Goal: Transaction & Acquisition: Purchase product/service

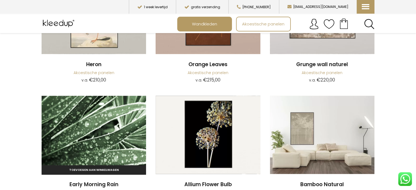
scroll to position [742, 0]
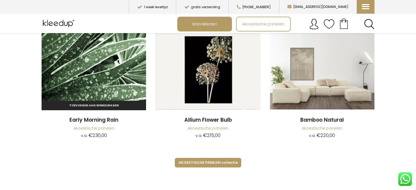
click at [99, 77] on img at bounding box center [94, 70] width 104 height 78
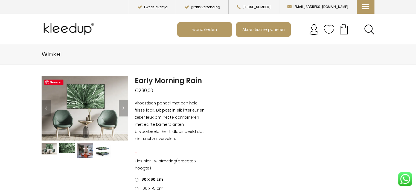
click at [63, 147] on img at bounding box center [67, 148] width 16 height 10
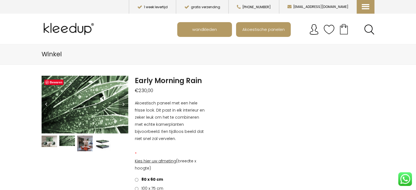
click at [87, 144] on img at bounding box center [85, 144] width 16 height 16
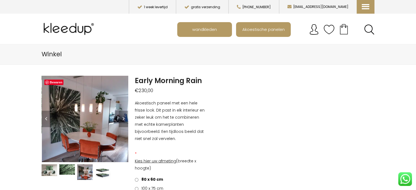
click at [104, 172] on img at bounding box center [103, 172] width 16 height 16
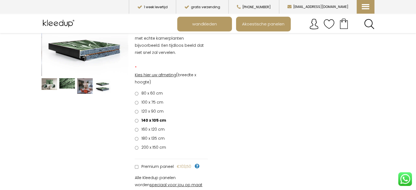
scroll to position [82, 0]
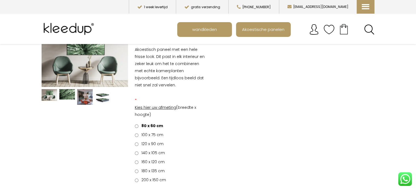
scroll to position [55, 0]
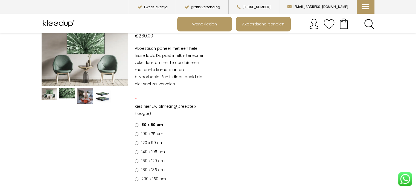
click at [153, 152] on span "140 x 105 cm" at bounding box center [151, 151] width 25 height 5
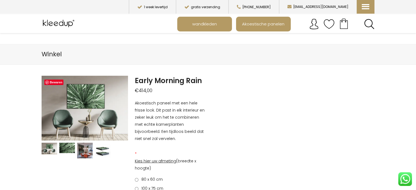
scroll to position [0, 0]
